Goal: Information Seeking & Learning: Find specific fact

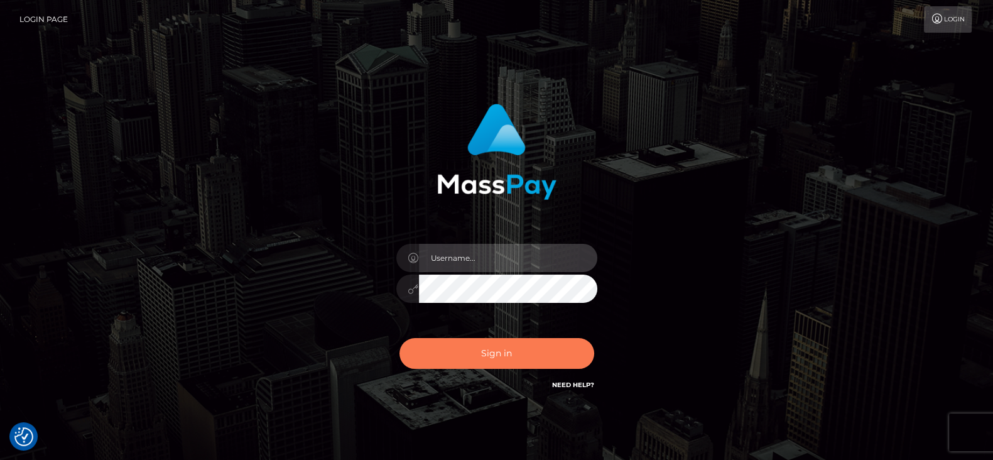
type input "[DOMAIN_NAME]"
click at [505, 352] on button "Sign in" at bounding box center [496, 353] width 195 height 31
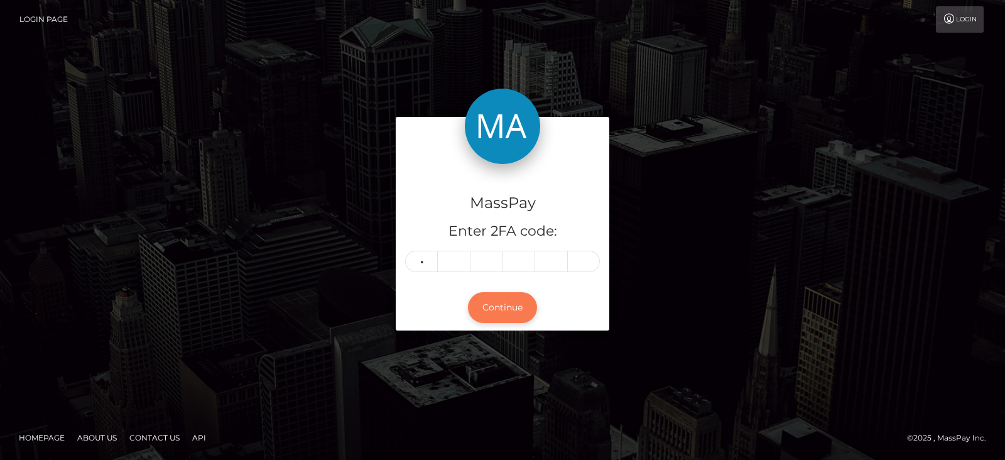
type input "5"
type input "2"
type input "5"
type input "2"
type input "0"
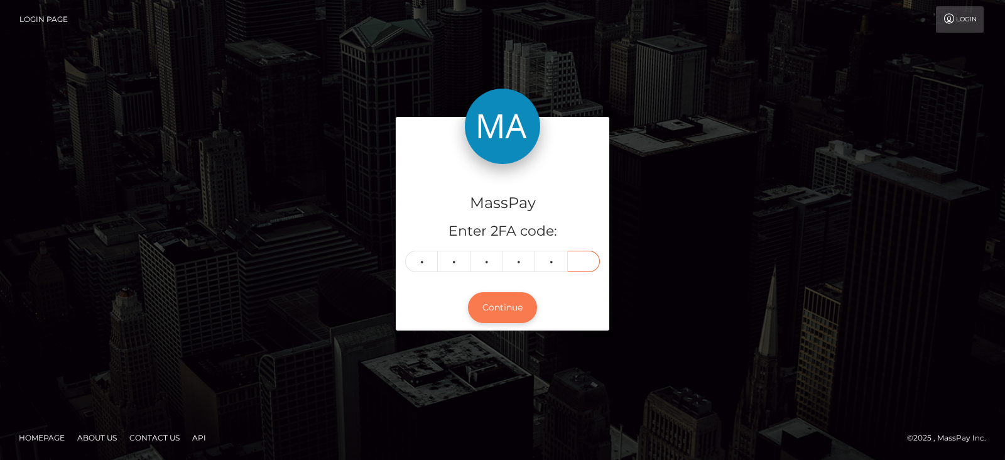
type input "9"
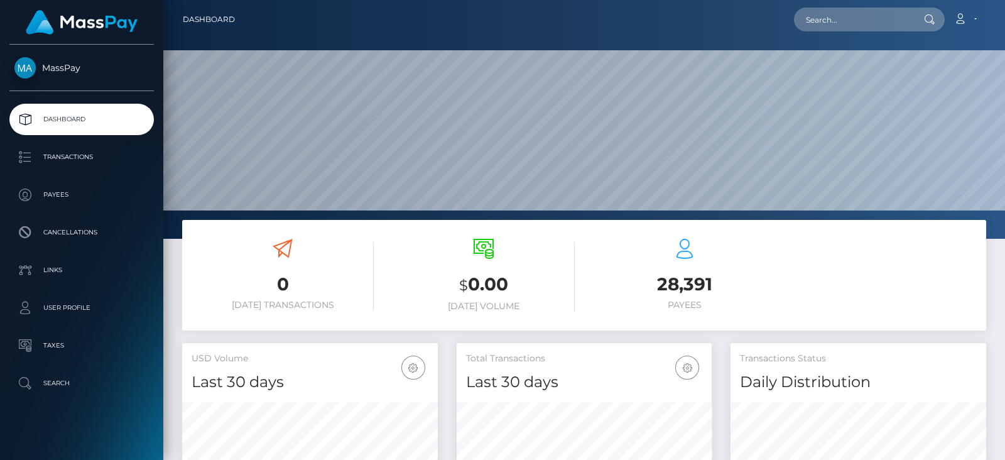
scroll to position [222, 255]
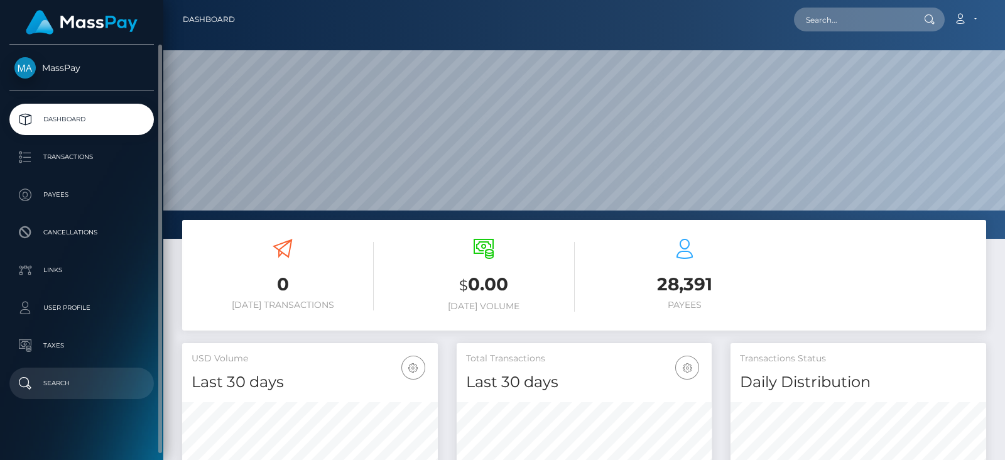
click at [51, 374] on p "Search" at bounding box center [81, 383] width 134 height 19
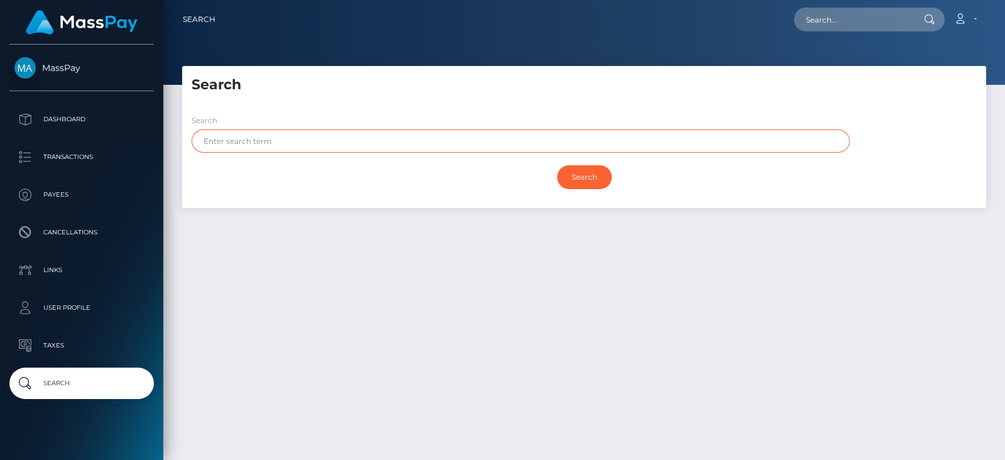
click at [305, 135] on input "text" at bounding box center [520, 140] width 658 height 23
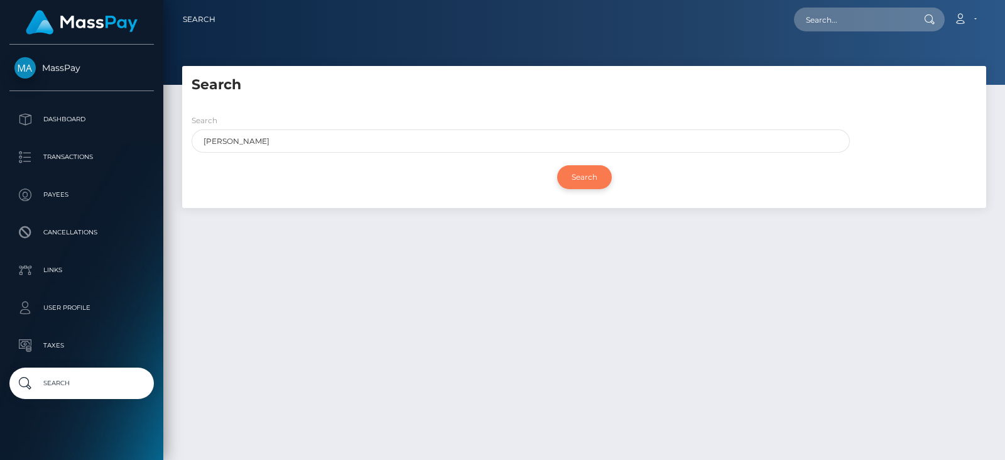
click at [586, 174] on input "Search" at bounding box center [584, 177] width 55 height 24
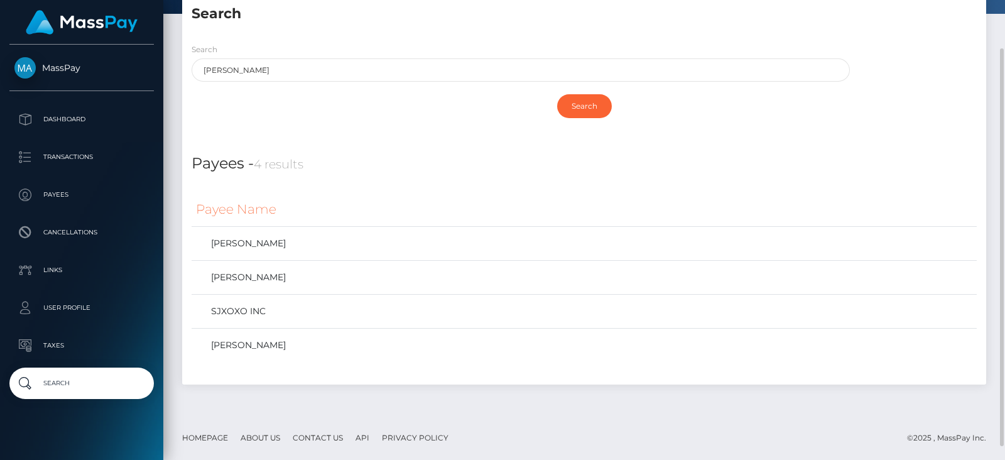
scroll to position [58, 0]
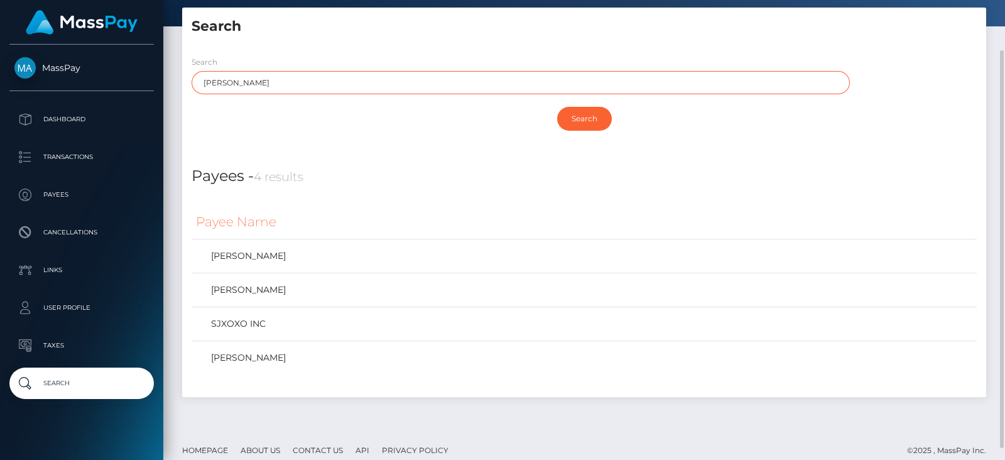
drag, startPoint x: 251, startPoint y: 78, endPoint x: 184, endPoint y: 89, distance: 68.1
click at [184, 89] on div "Search samantha" at bounding box center [517, 77] width 670 height 45
click at [608, 114] on input "Search" at bounding box center [584, 119] width 55 height 24
click at [595, 114] on input "Search" at bounding box center [584, 119] width 55 height 24
click at [191, 144] on div "Search SAMANTHA Search" at bounding box center [584, 98] width 804 height 104
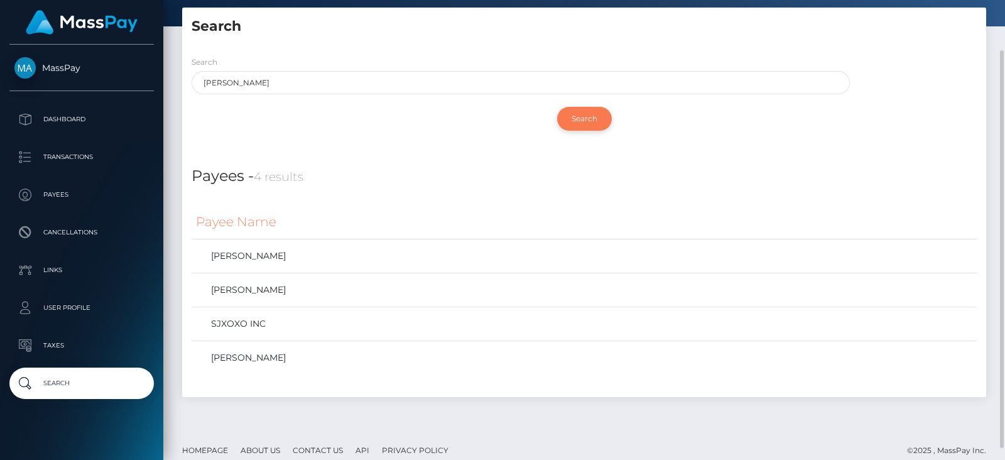
click at [593, 116] on input "Search" at bounding box center [584, 119] width 55 height 24
click at [352, 67] on div "Search SAMANTHA" at bounding box center [520, 74] width 658 height 39
click at [323, 97] on div "Search SAMANTHA" at bounding box center [517, 77] width 670 height 45
click at [310, 87] on input "SAMANTHA" at bounding box center [520, 82] width 658 height 23
click at [585, 119] on input "Search" at bounding box center [584, 119] width 55 height 24
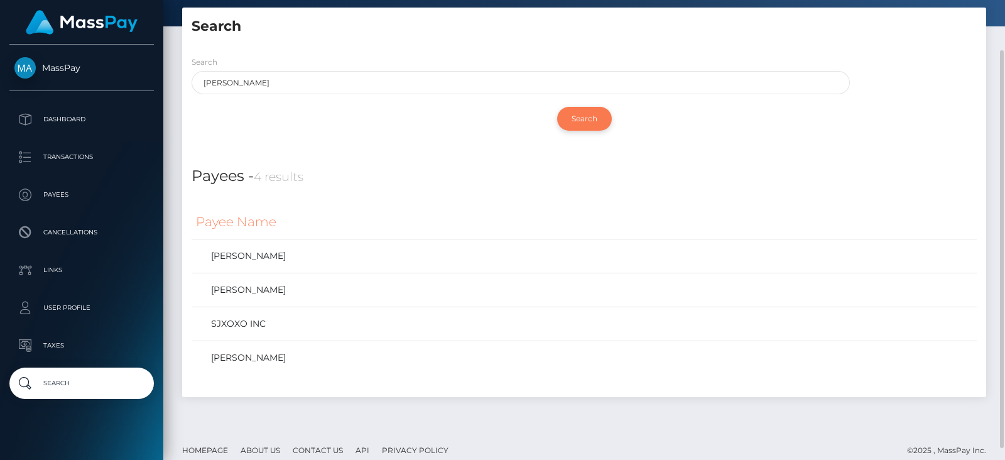
click at [585, 119] on input "Search" at bounding box center [584, 119] width 55 height 24
click at [583, 114] on input "Search" at bounding box center [584, 119] width 55 height 24
click at [251, 84] on input "SAMANTHA" at bounding box center [520, 82] width 658 height 23
click at [596, 114] on input "Search" at bounding box center [584, 119] width 55 height 24
drag, startPoint x: 267, startPoint y: 86, endPoint x: 180, endPoint y: 79, distance: 86.9
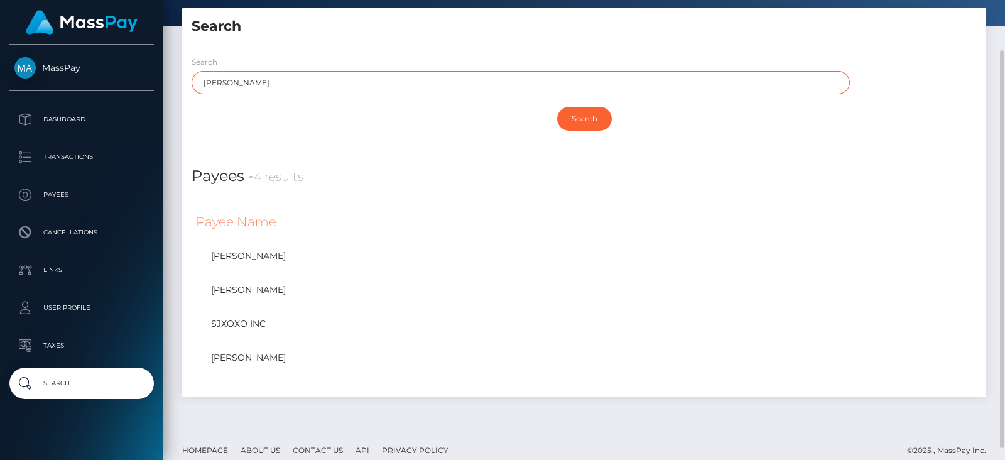
click at [180, 79] on div "Search Search SAMANTHA Search Payouts - 0 results Payee Name" at bounding box center [584, 209] width 822 height 402
type input "WILLET"
click at [598, 118] on input "Search" at bounding box center [584, 119] width 55 height 24
click at [219, 146] on div "Search WILLET Search" at bounding box center [584, 98] width 804 height 104
click at [571, 116] on input "Search" at bounding box center [584, 119] width 55 height 24
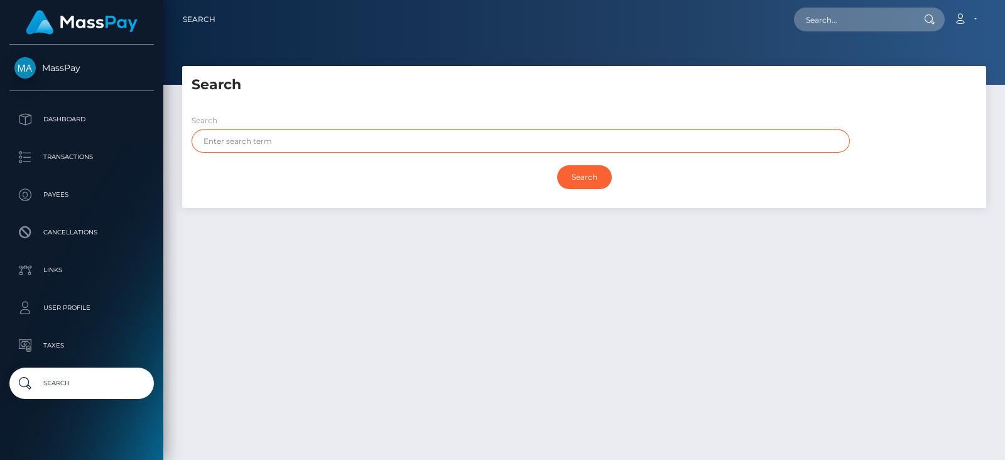
click at [264, 136] on input "text" at bounding box center [520, 140] width 658 height 23
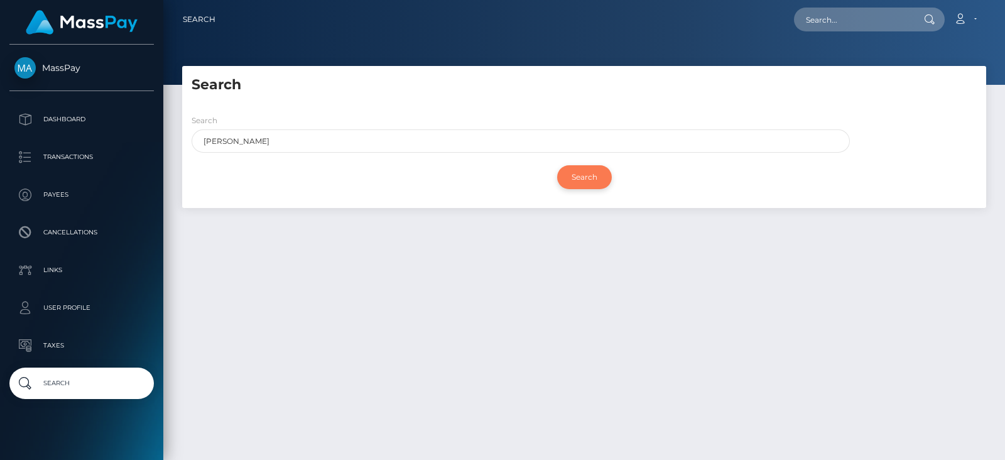
click at [566, 171] on input "Search" at bounding box center [584, 177] width 55 height 24
click at [572, 172] on input "Search" at bounding box center [584, 177] width 55 height 24
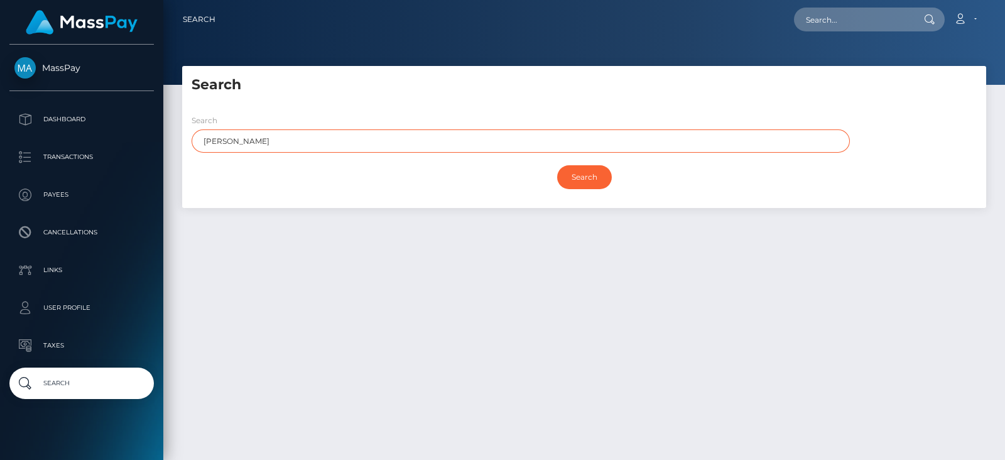
drag, startPoint x: 319, startPoint y: 145, endPoint x: 163, endPoint y: 142, distance: 155.7
click at [163, 142] on div "Search Search WILLET Search Payouts - 0 results Payee Name Payees -" at bounding box center [583, 257] width 841 height 382
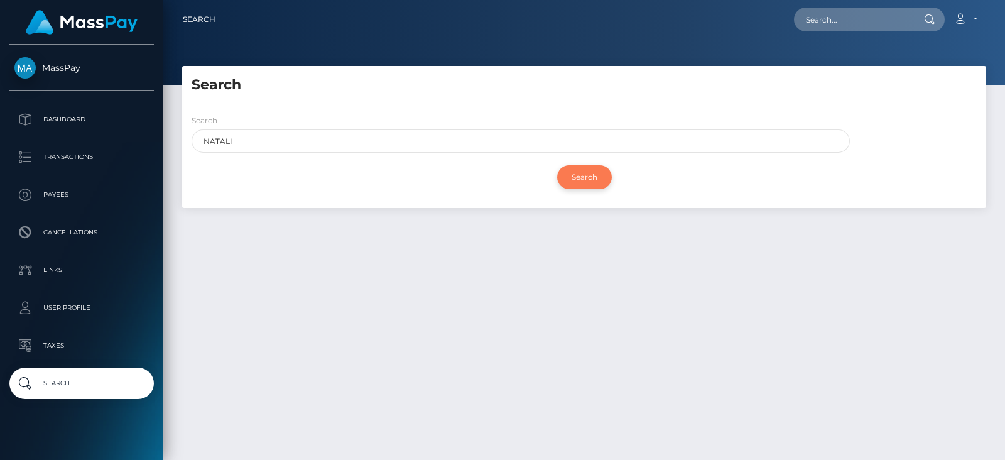
click at [585, 177] on input "Search" at bounding box center [584, 177] width 55 height 24
click at [581, 175] on input "Search" at bounding box center [584, 177] width 55 height 24
click at [579, 180] on input "Search" at bounding box center [584, 177] width 55 height 24
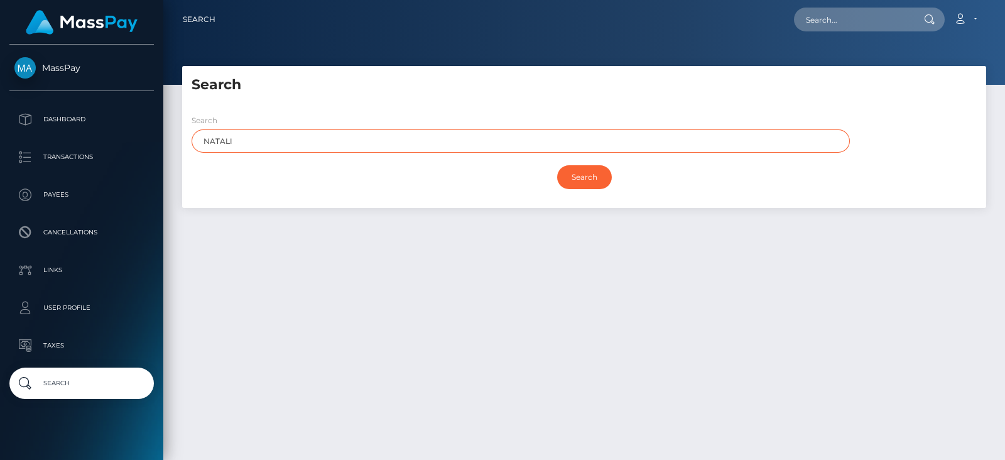
click at [297, 138] on input "NATALI" at bounding box center [520, 140] width 658 height 23
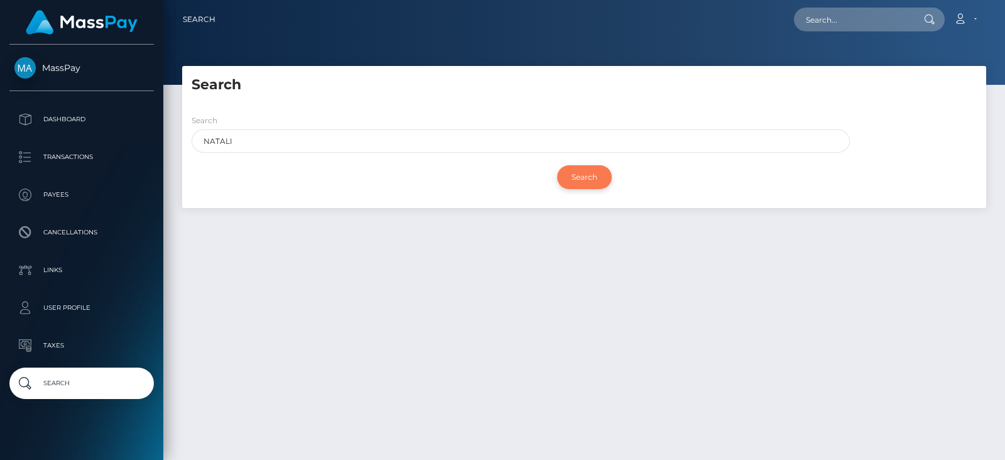
click at [590, 173] on input "Search" at bounding box center [584, 177] width 55 height 24
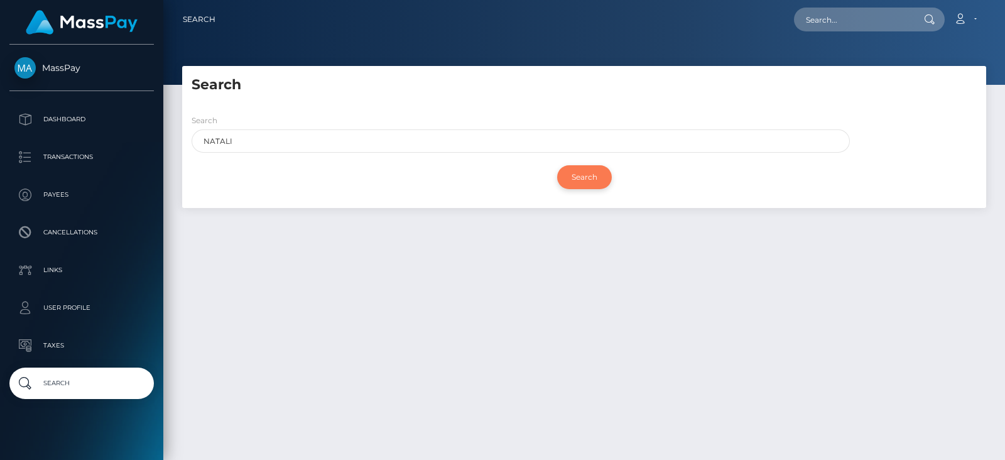
click at [590, 173] on input "Search" at bounding box center [584, 177] width 55 height 24
click at [573, 176] on input "Search" at bounding box center [584, 177] width 55 height 24
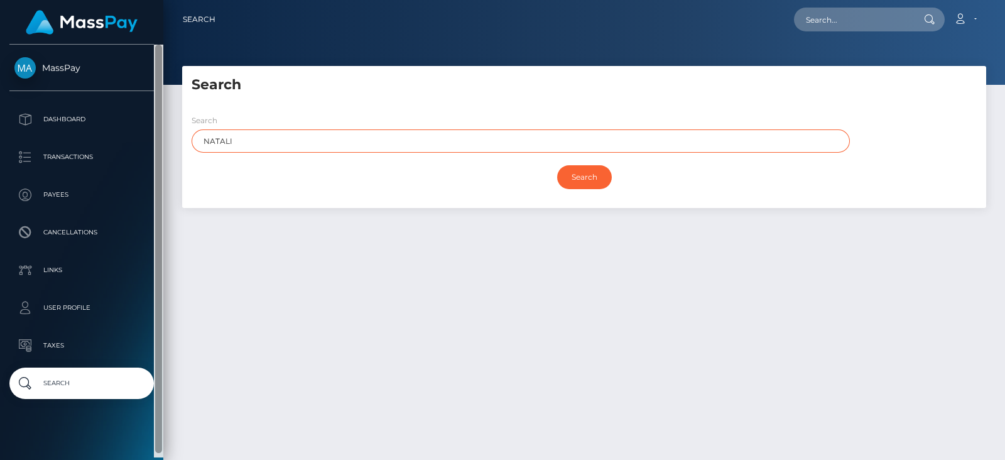
drag, startPoint x: 252, startPoint y: 136, endPoint x: 156, endPoint y: 143, distance: 96.9
click at [156, 143] on div "MassPay Dashboard Transactions Payees Cancellations Links User Profile" at bounding box center [502, 230] width 1005 height 460
paste input "Name: Damaris"
drag, startPoint x: 235, startPoint y: 143, endPoint x: 158, endPoint y: 124, distance: 80.1
click at [158, 124] on div "MassPay Dashboard Transactions Payees Cancellations Links User Profile" at bounding box center [502, 230] width 1005 height 460
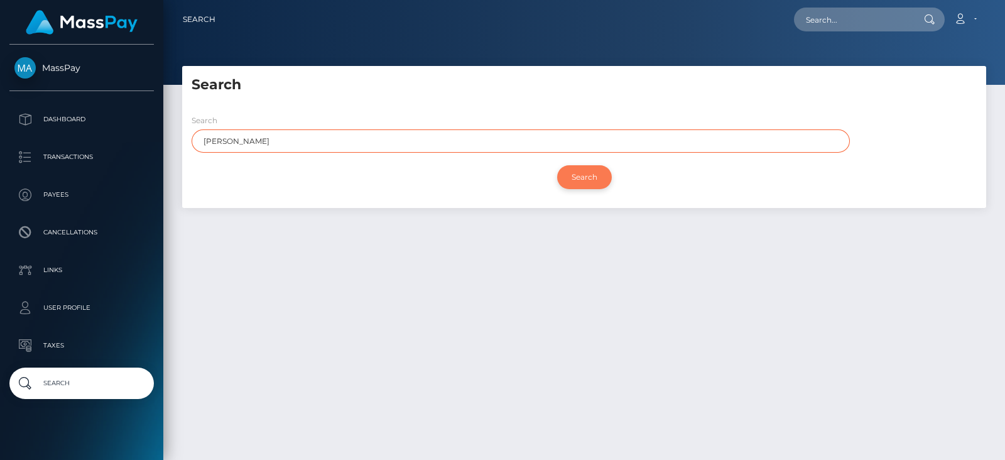
type input "[PERSON_NAME]"
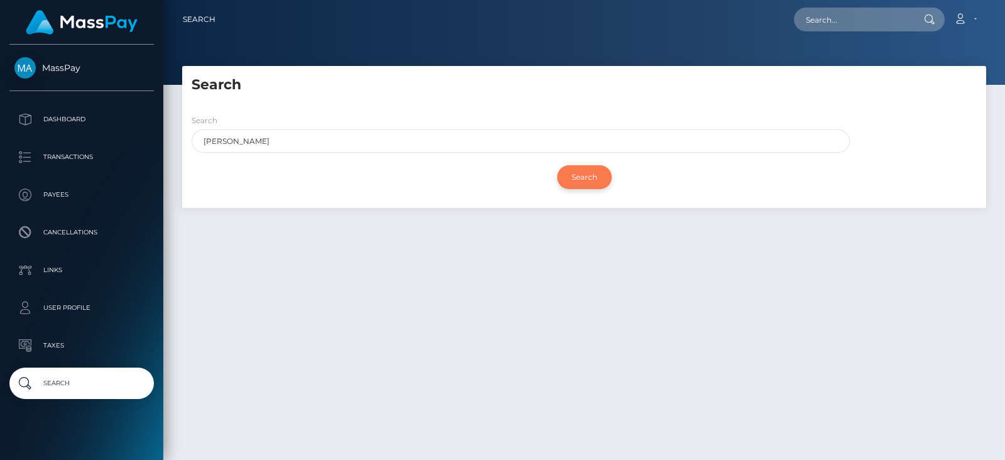
click at [581, 177] on input "Search" at bounding box center [584, 177] width 55 height 24
click at [573, 173] on input "Search" at bounding box center [584, 177] width 55 height 24
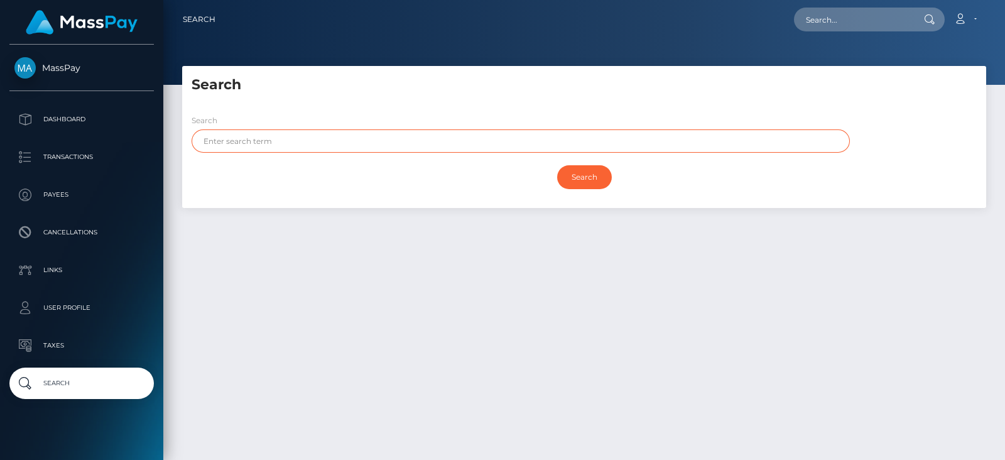
click at [320, 149] on input "text" at bounding box center [520, 140] width 658 height 23
paste input "Name: Damaris"
drag, startPoint x: 234, startPoint y: 145, endPoint x: 169, endPoint y: 148, distance: 65.4
click at [169, 148] on div "Search Search Name: Damaris Search Payouts - Payee Name" at bounding box center [583, 257] width 841 height 382
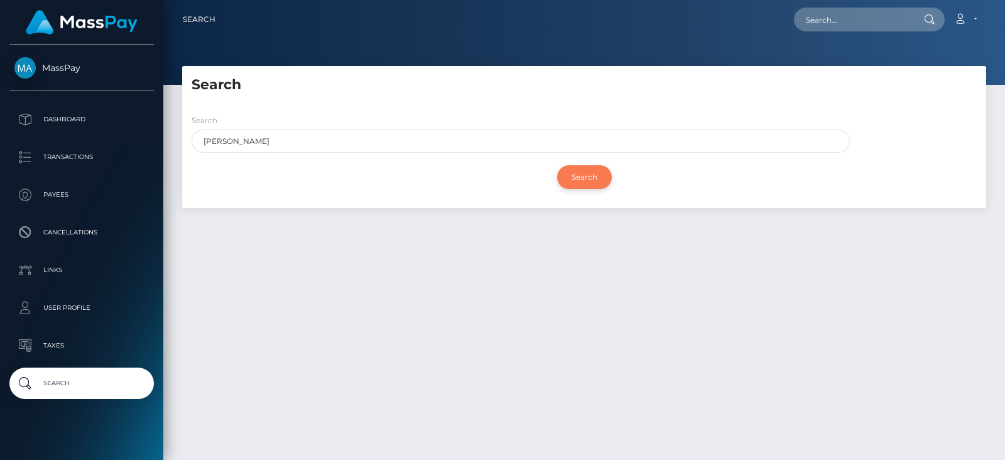
click at [584, 183] on input "Search" at bounding box center [584, 177] width 55 height 24
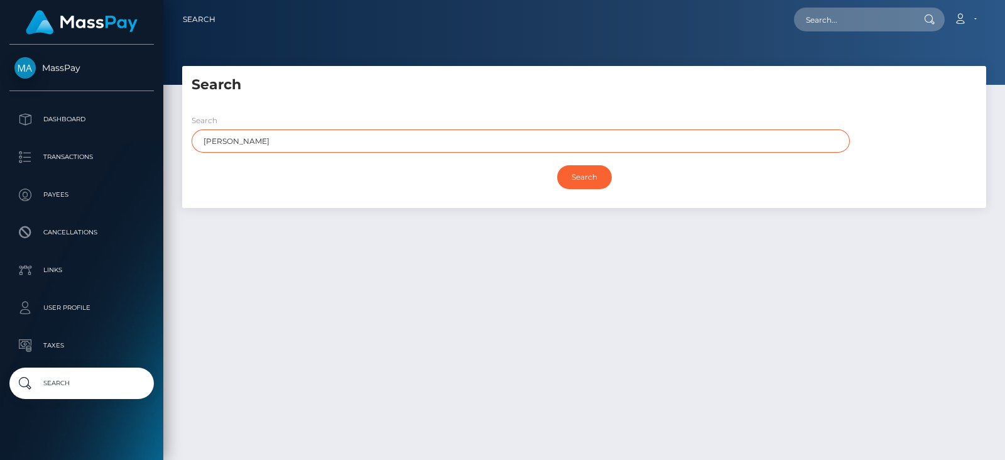
click at [338, 144] on input "Damaris" at bounding box center [520, 140] width 658 height 23
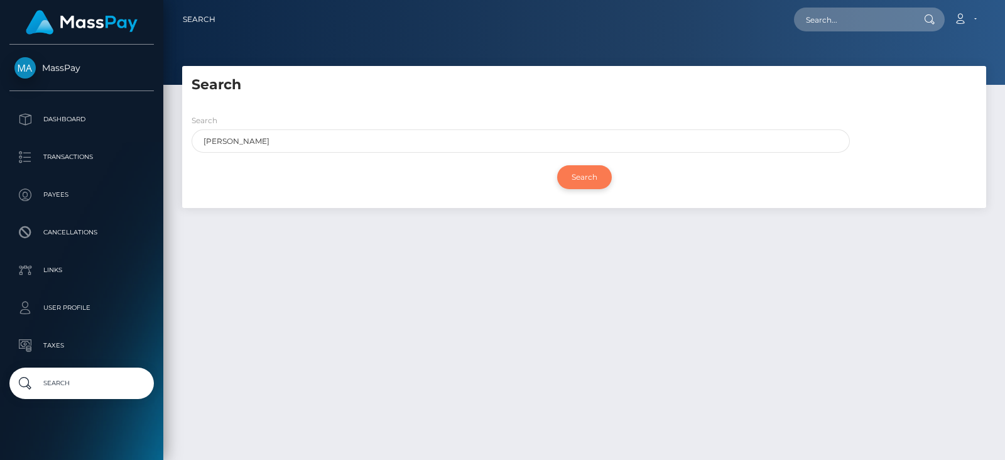
click at [585, 171] on input "Search" at bounding box center [584, 177] width 55 height 24
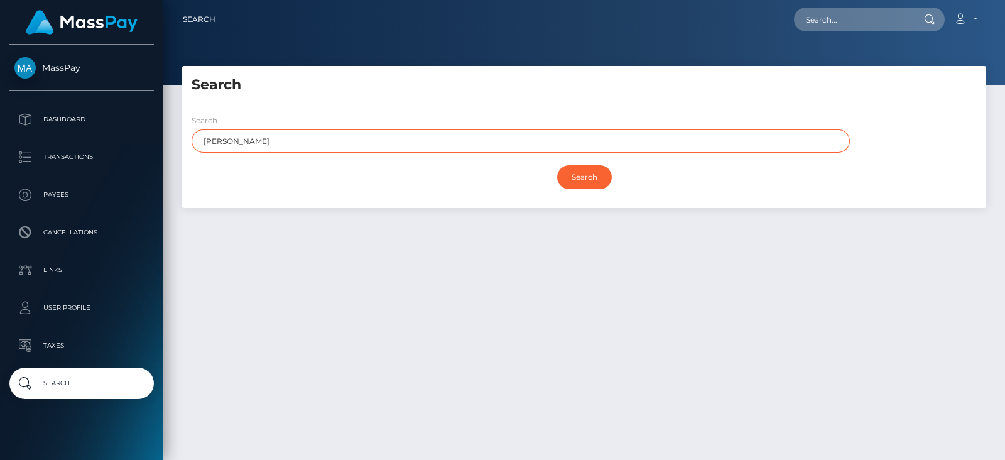
drag, startPoint x: 276, startPoint y: 141, endPoint x: 185, endPoint y: 148, distance: 91.3
click at [185, 148] on div "Search Damaris" at bounding box center [517, 136] width 670 height 45
paste input "Damaris Achieng Odera"
click at [218, 146] on input "Damaris Achieng Odera" at bounding box center [520, 140] width 658 height 23
type input "Damaris Achieng Odera"
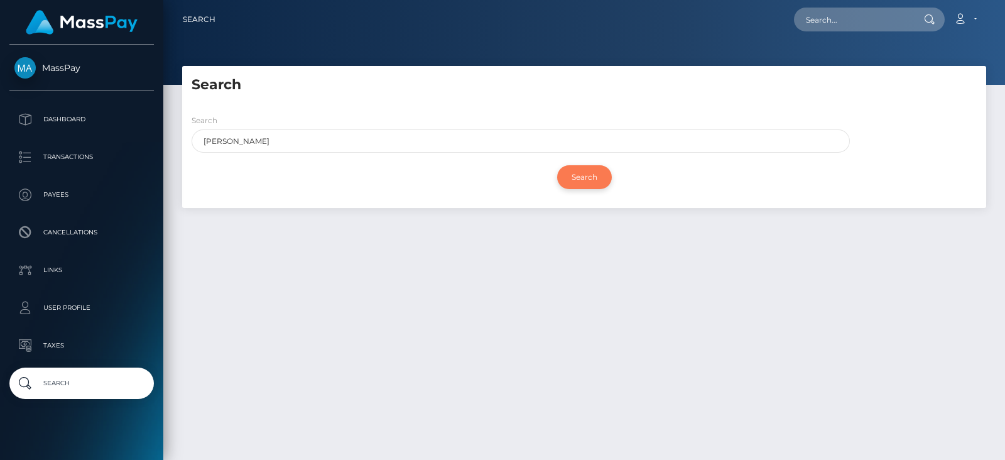
click at [586, 181] on input "Search" at bounding box center [584, 177] width 55 height 24
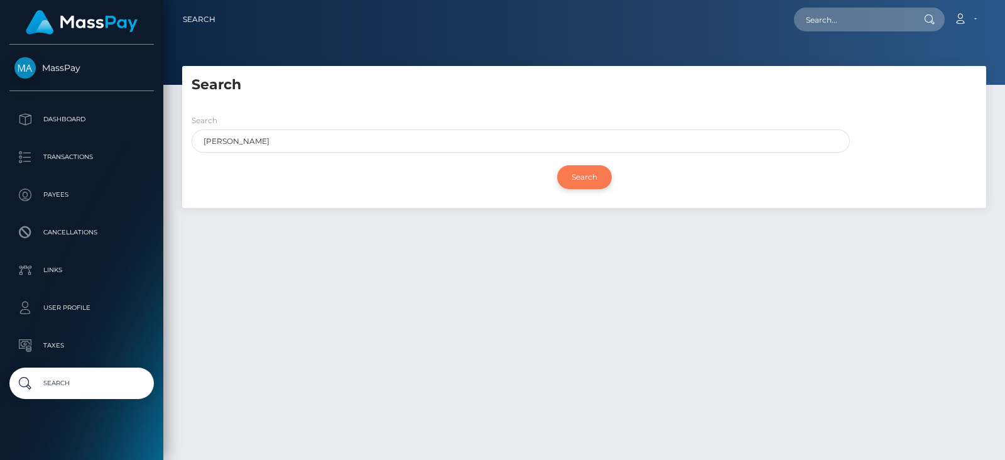
click at [586, 181] on input "Search" at bounding box center [584, 177] width 55 height 24
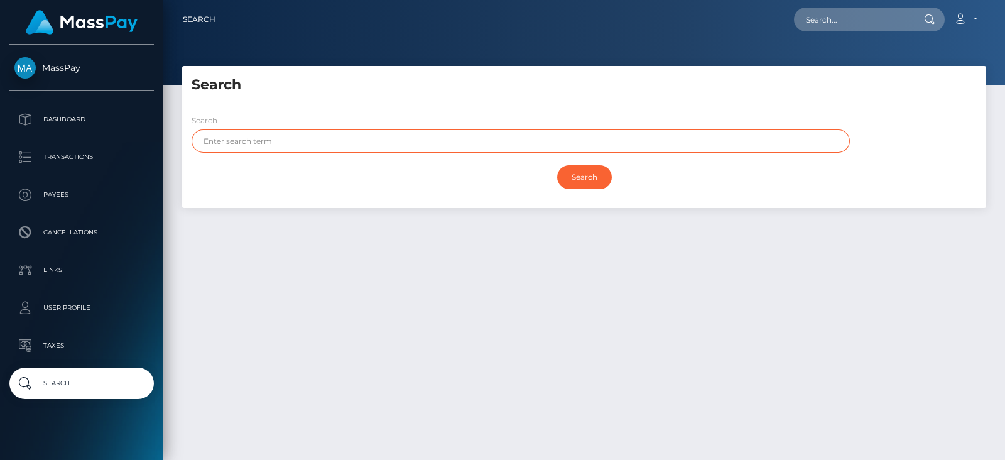
click at [311, 149] on input "text" at bounding box center [520, 140] width 658 height 23
paste input "[PERSON_NAME]"
type input "[PERSON_NAME]"
drag, startPoint x: 219, startPoint y: 141, endPoint x: 323, endPoint y: 132, distance: 104.6
click at [323, 132] on input "[PERSON_NAME]" at bounding box center [520, 140] width 658 height 23
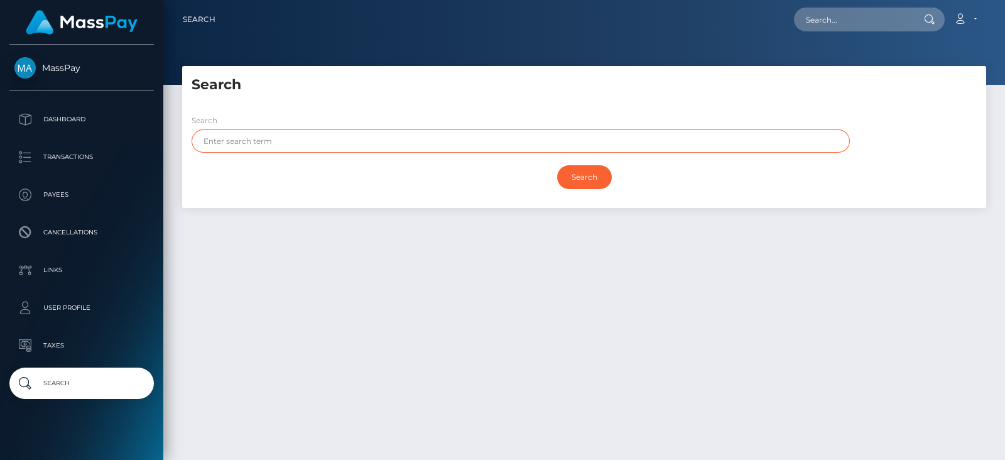
paste input "[PERSON_NAME]"
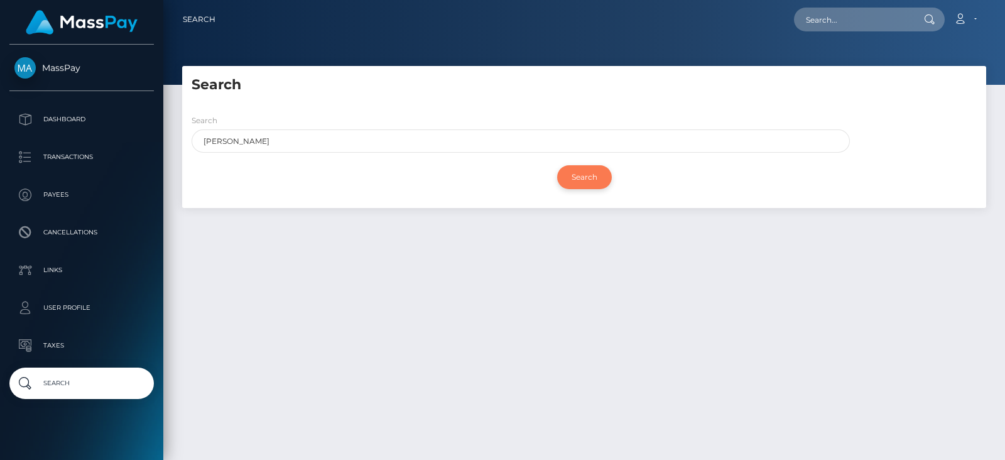
click at [588, 177] on input "Search" at bounding box center [584, 177] width 55 height 24
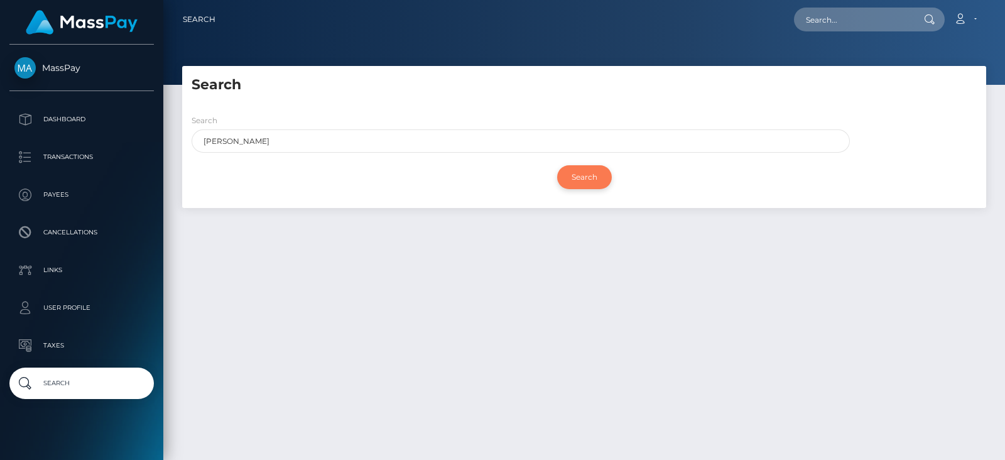
click at [588, 177] on input "Search" at bounding box center [584, 177] width 55 height 24
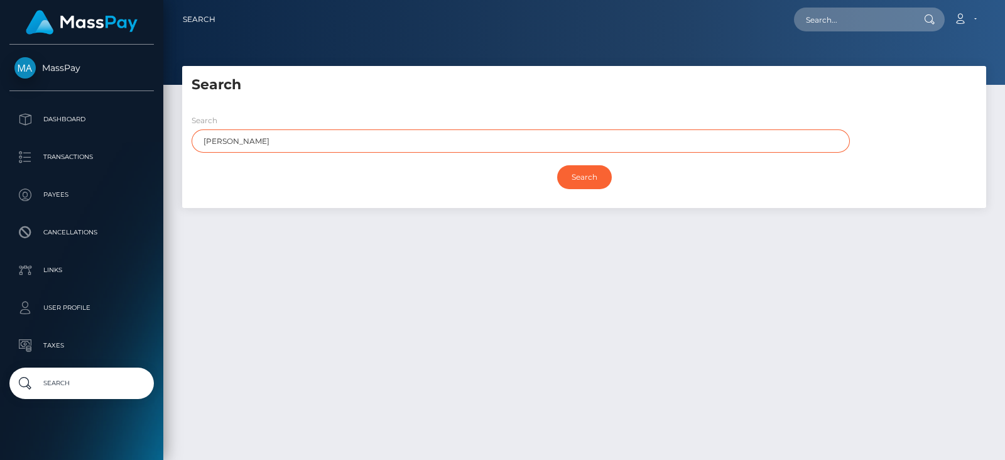
drag, startPoint x: 289, startPoint y: 139, endPoint x: 235, endPoint y: 140, distance: 54.0
click at [235, 140] on input "[PERSON_NAME]" at bounding box center [520, 140] width 658 height 23
type input "[PERSON_NAME]"
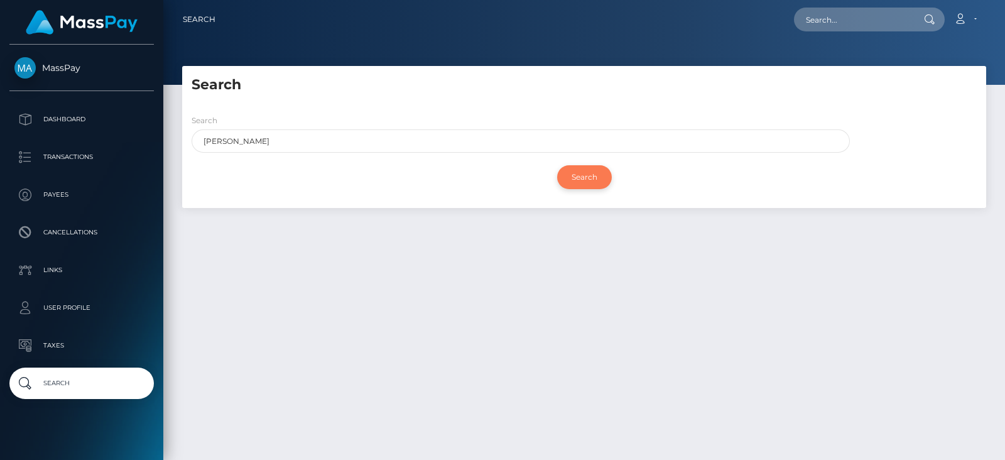
click at [577, 176] on input "Search" at bounding box center [584, 177] width 55 height 24
click at [212, 205] on div "Search Search" at bounding box center [584, 156] width 804 height 104
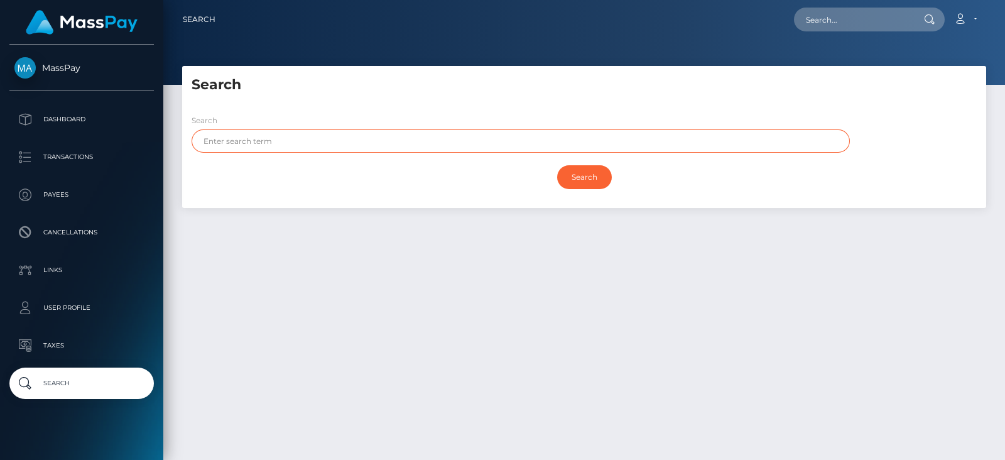
click at [251, 143] on input "text" at bounding box center [520, 140] width 658 height 23
paste input "[PERSON_NAME]"
click at [220, 141] on input "[PERSON_NAME]" at bounding box center [520, 140] width 658 height 23
drag, startPoint x: 305, startPoint y: 143, endPoint x: 235, endPoint y: 146, distance: 69.1
click at [235, 146] on input "[PERSON_NAME]" at bounding box center [520, 140] width 658 height 23
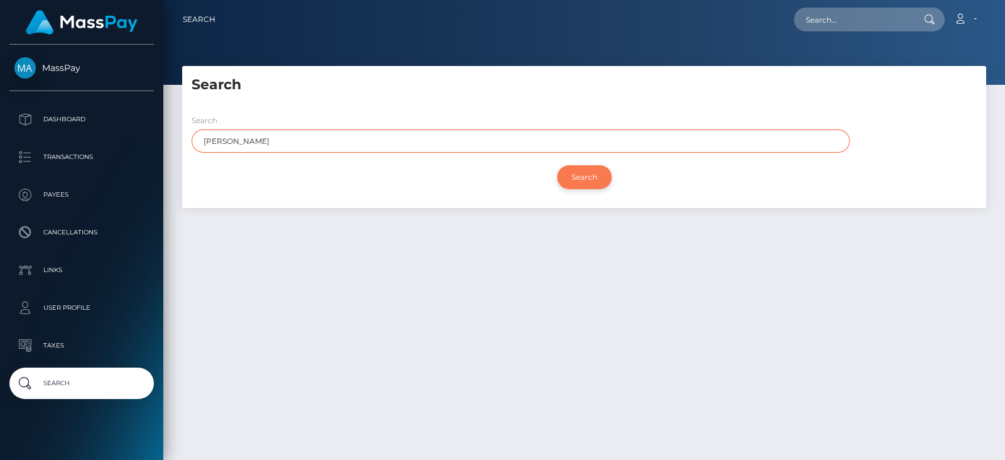
type input "[PERSON_NAME]"
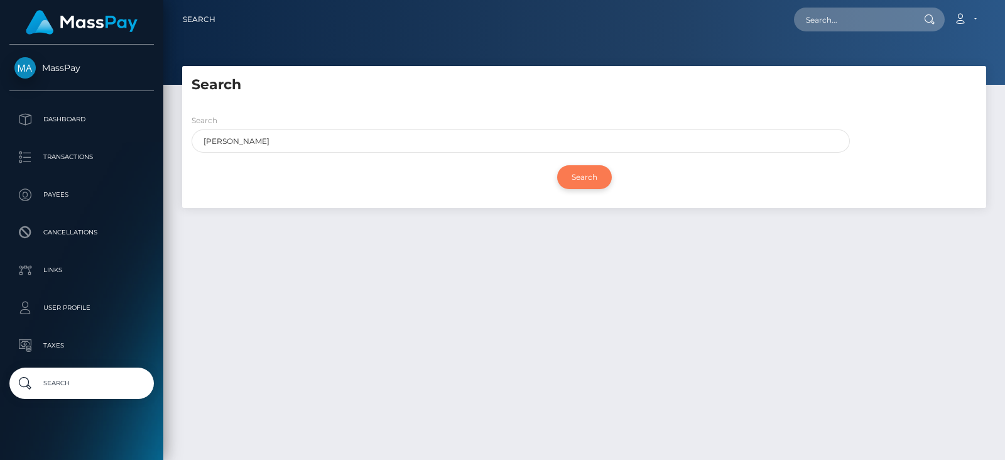
click at [576, 181] on input "Search" at bounding box center [584, 177] width 55 height 24
click at [197, 280] on div "Search Search [PERSON_NAME] Search Payouts - 0 results Payee Name Payees -" at bounding box center [583, 257] width 841 height 382
click at [587, 171] on input "Search" at bounding box center [584, 177] width 55 height 24
